Goal: Information Seeking & Learning: Learn about a topic

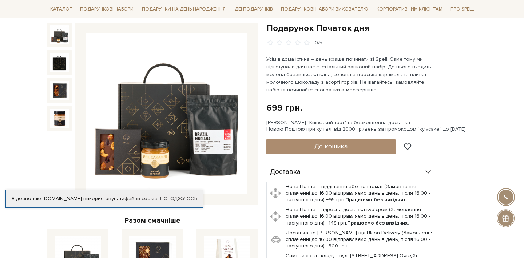
scroll to position [80, 0]
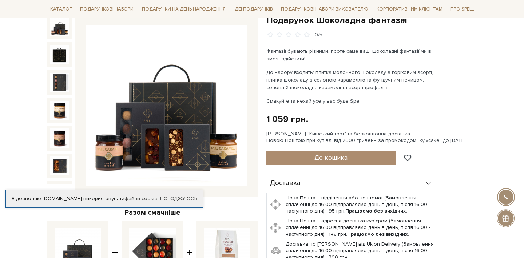
scroll to position [82, 0]
click at [163, 148] on img at bounding box center [166, 105] width 161 height 161
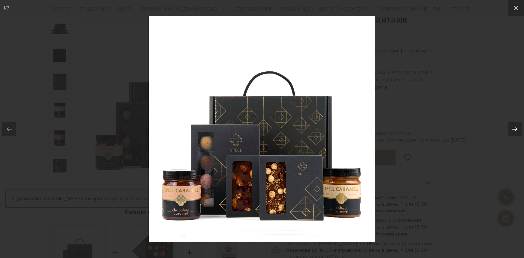
click at [517, 129] on icon at bounding box center [515, 129] width 5 height 4
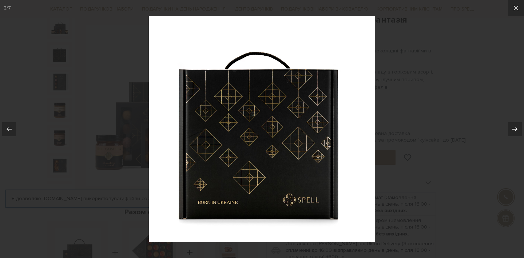
click at [517, 129] on icon at bounding box center [515, 129] width 5 height 4
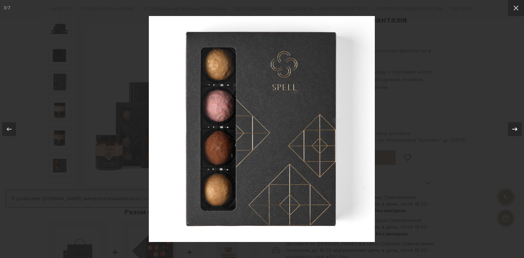
click at [517, 129] on icon at bounding box center [515, 129] width 5 height 4
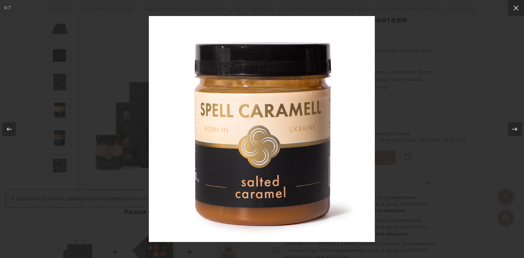
click at [426, 144] on div at bounding box center [262, 129] width 524 height 258
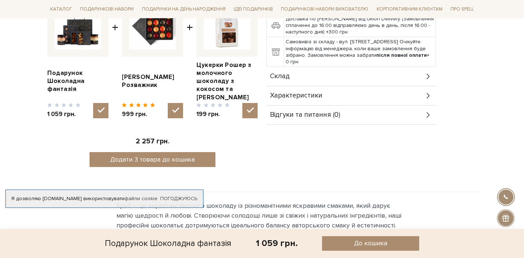
scroll to position [312, 0]
